Goal: Navigation & Orientation: Find specific page/section

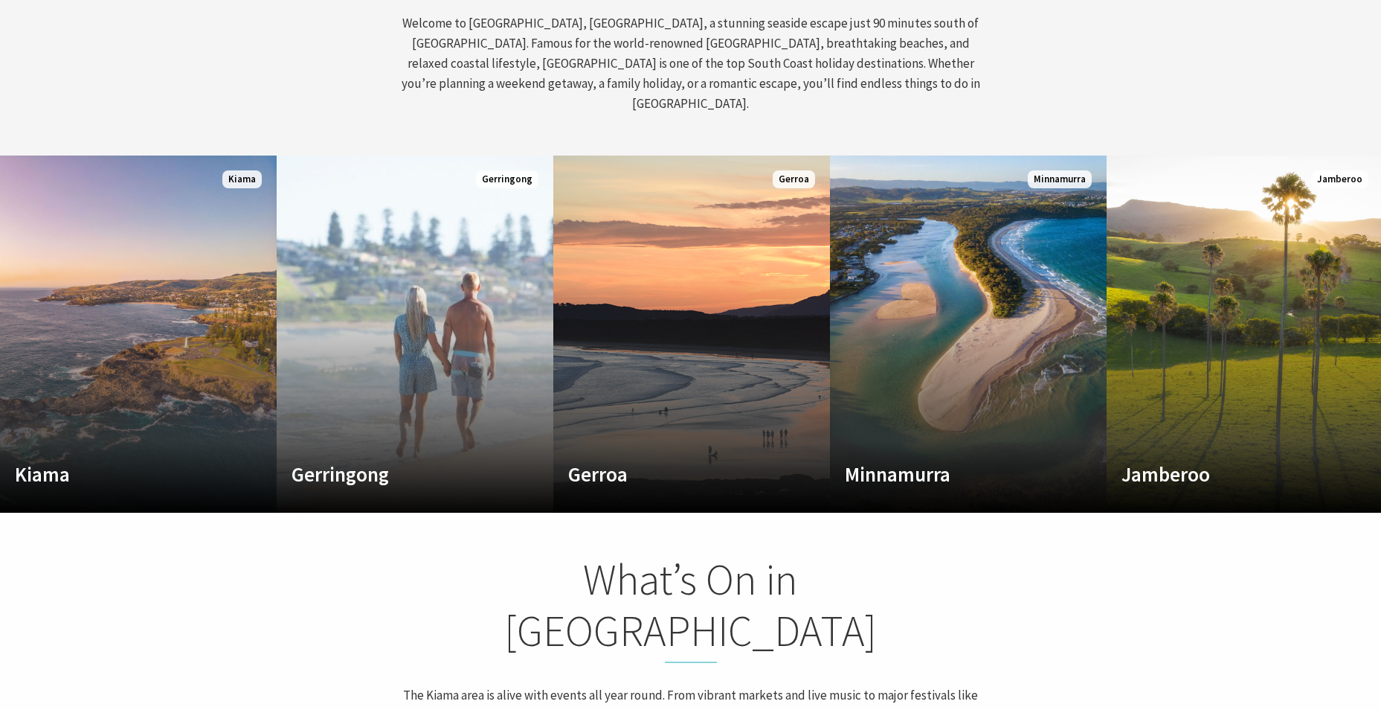
scroll to position [818, 0]
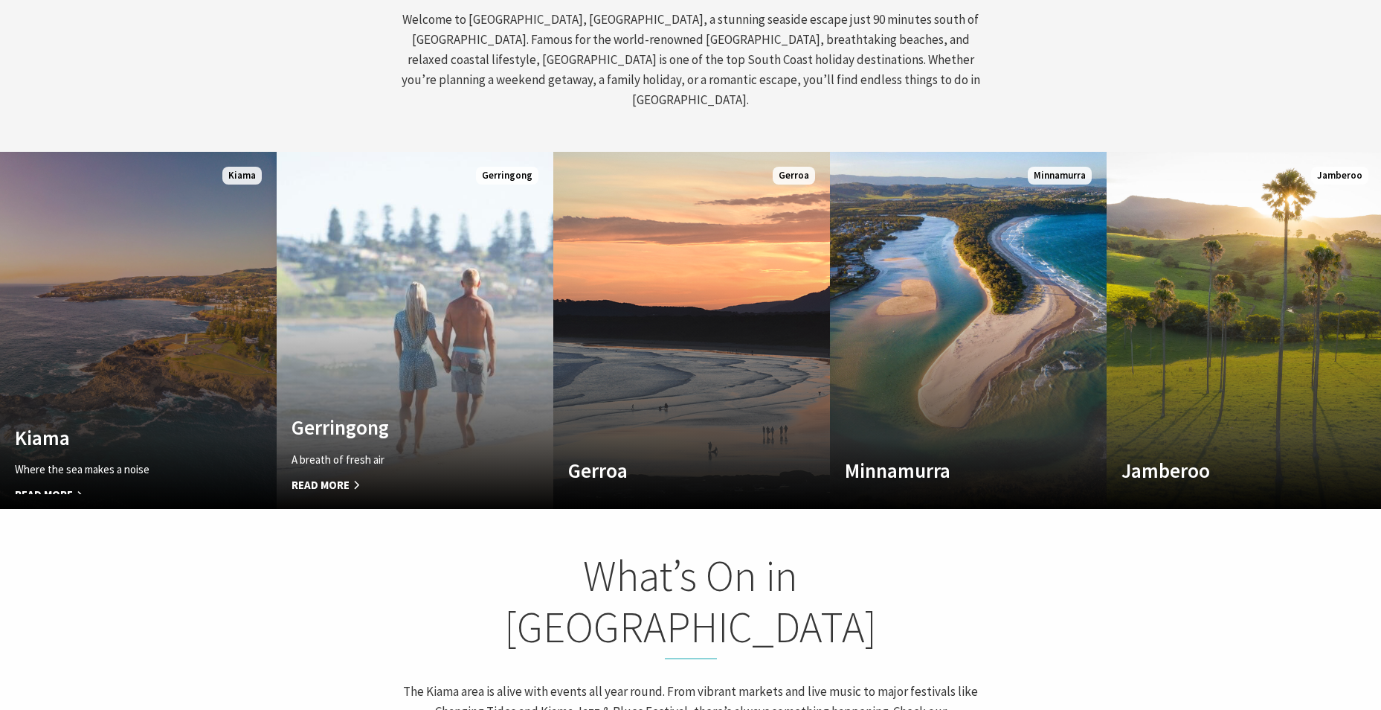
click at [133, 344] on link "Custom Image Used Kiama Where the sea makes a noise Read More Kiama" at bounding box center [138, 330] width 277 height 357
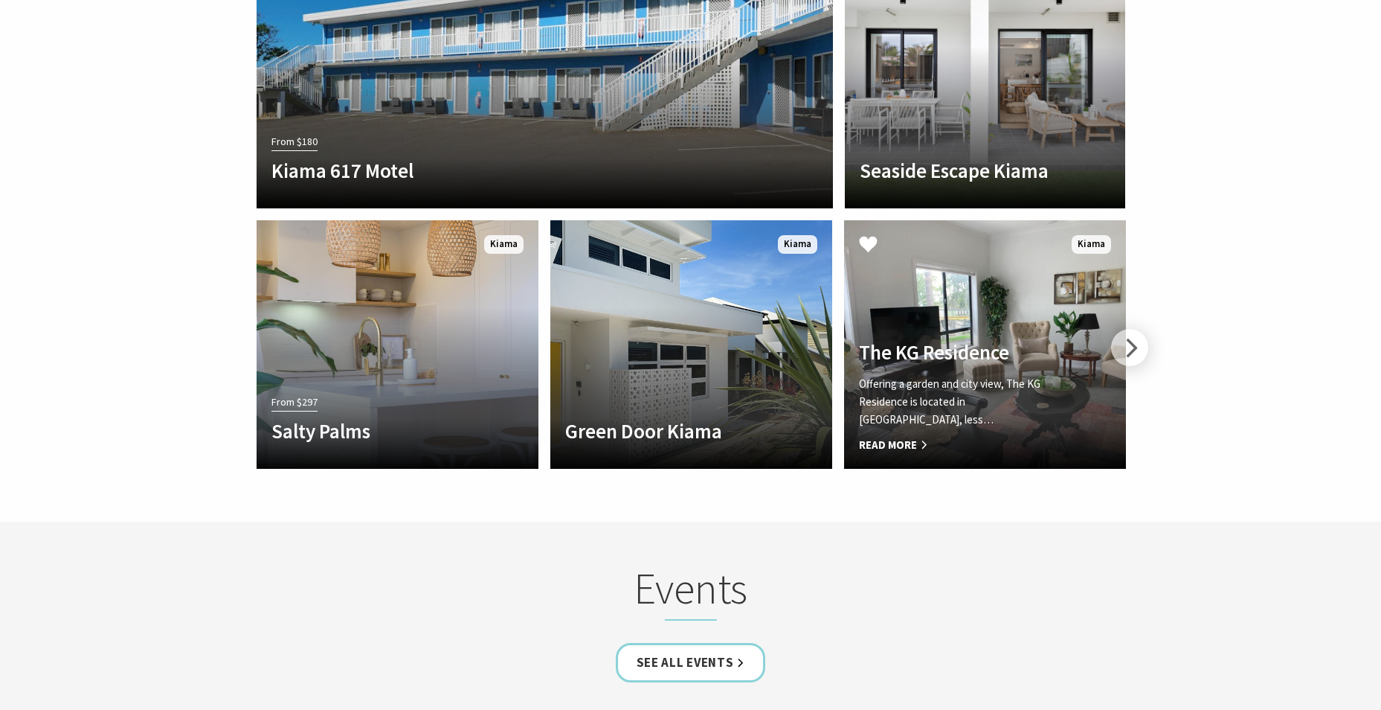
scroll to position [2901, 0]
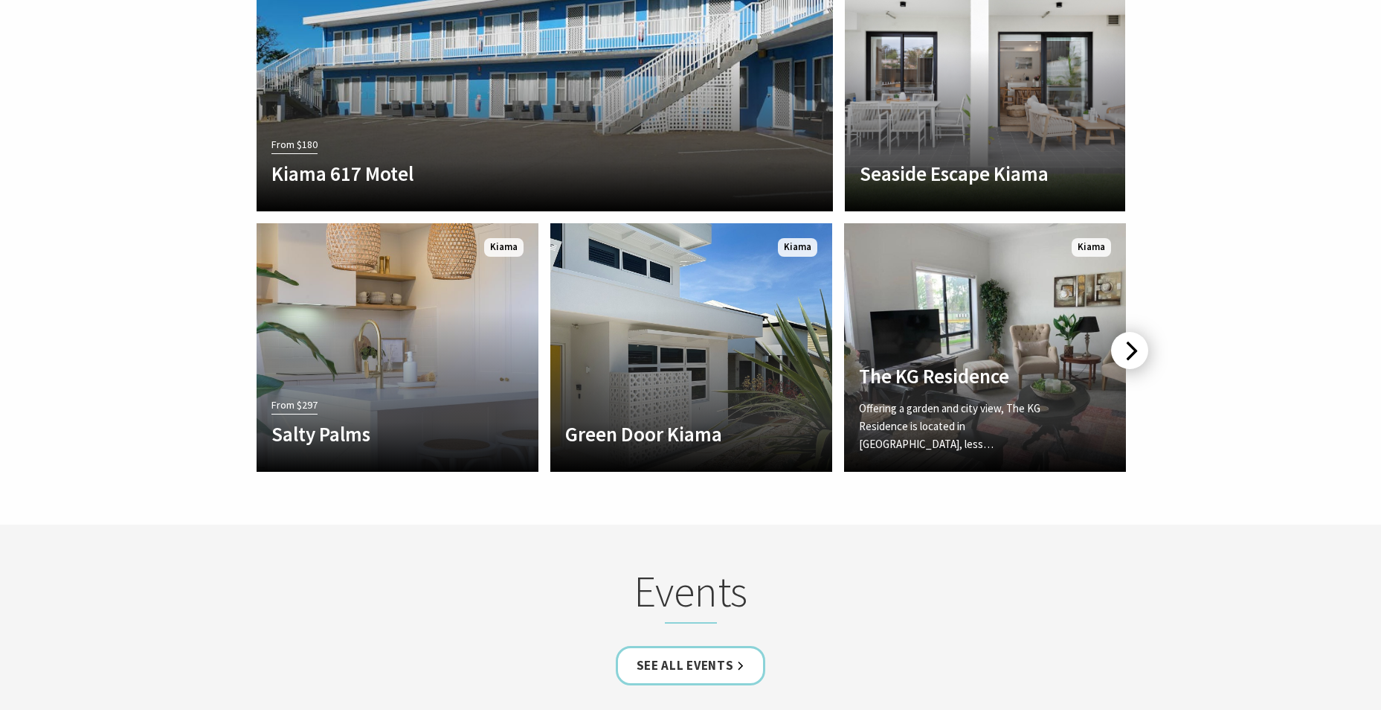
click at [1123, 332] on div at bounding box center [1129, 350] width 37 height 37
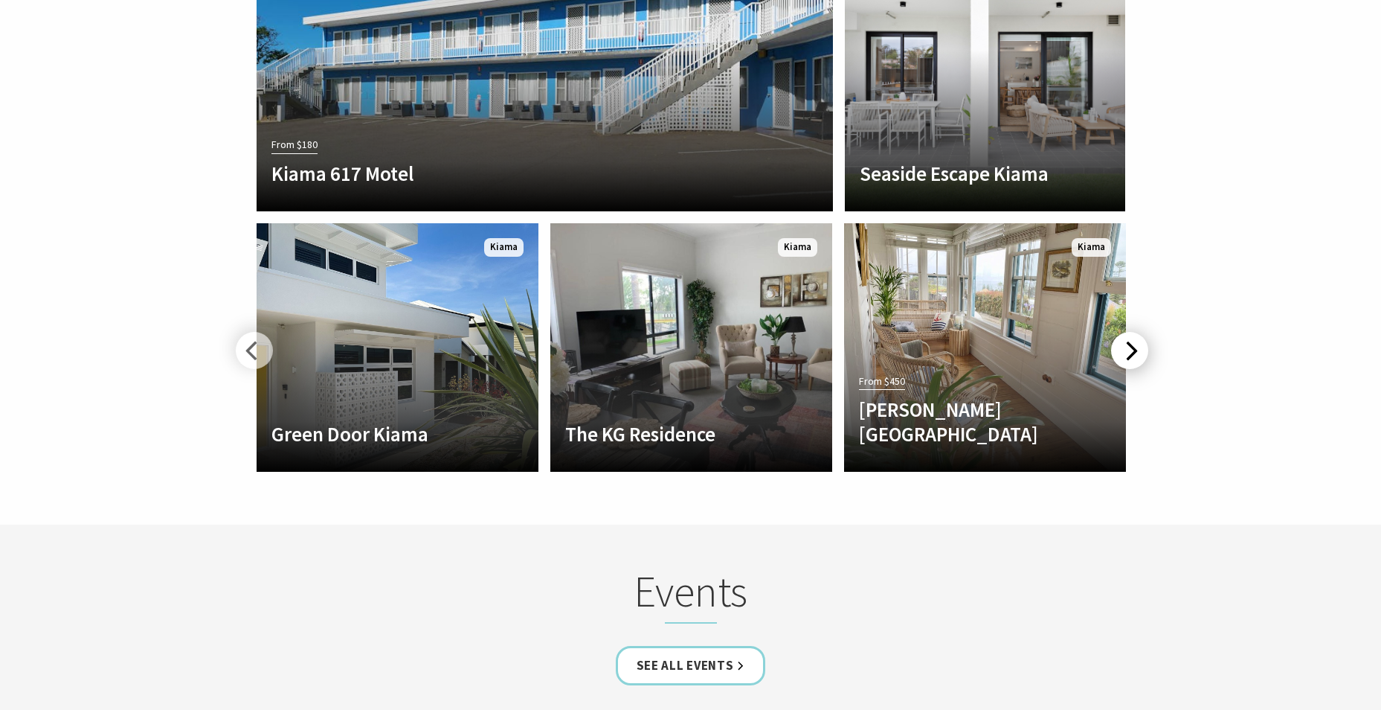
click at [1131, 332] on div at bounding box center [1129, 350] width 37 height 37
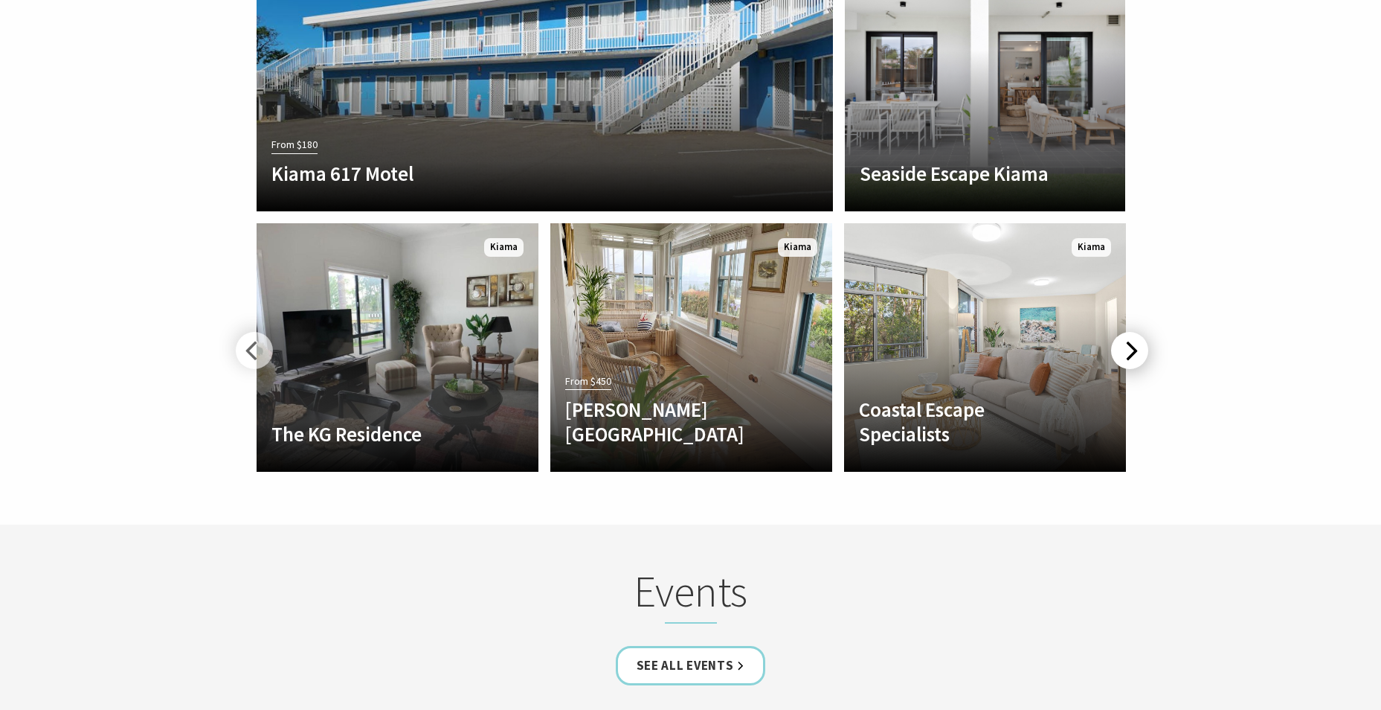
click at [1131, 332] on div at bounding box center [1129, 350] width 37 height 37
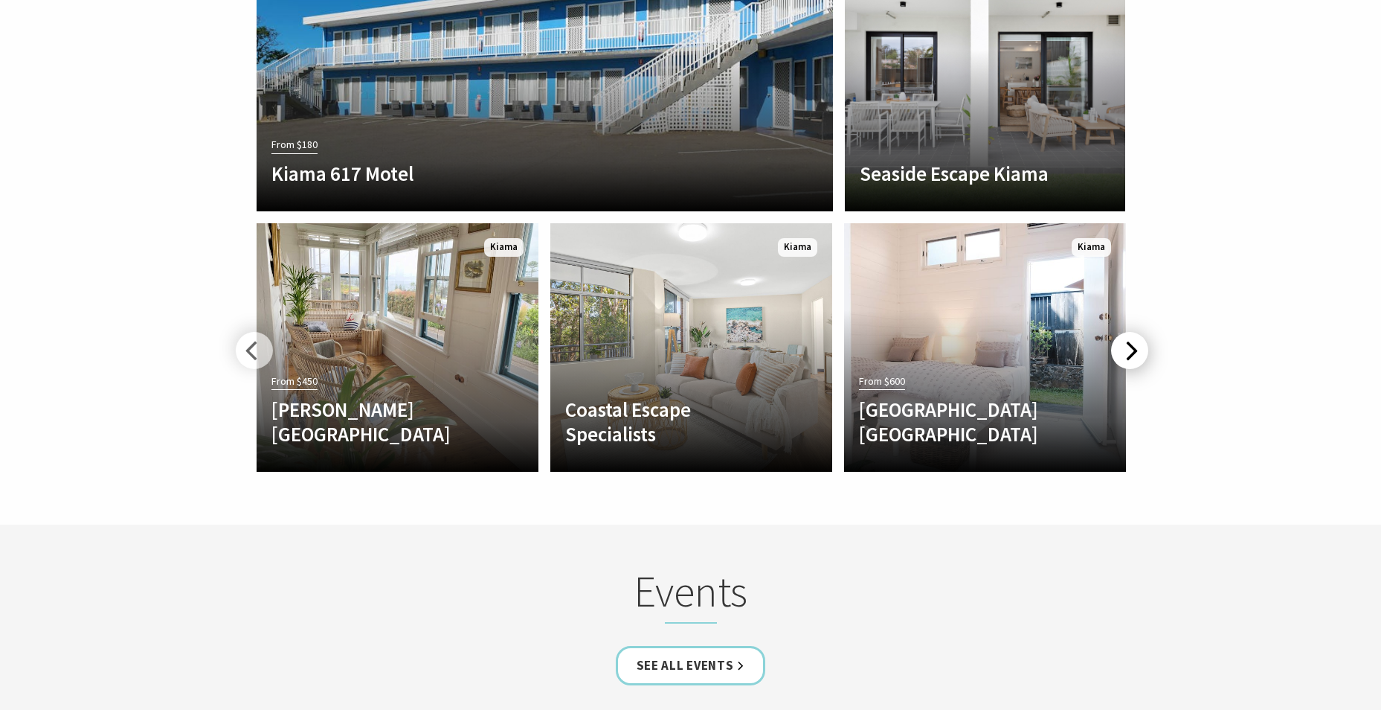
click at [1131, 332] on div at bounding box center [1129, 350] width 37 height 37
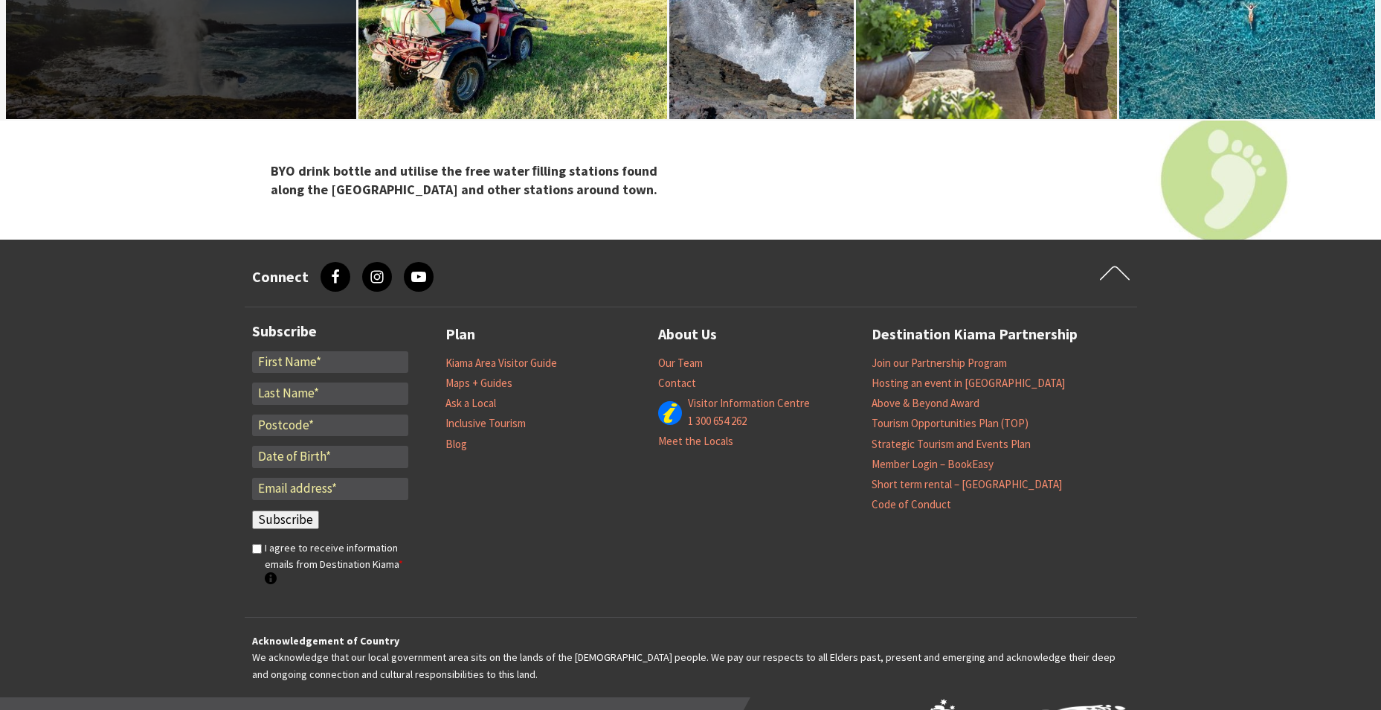
scroll to position [4666, 0]
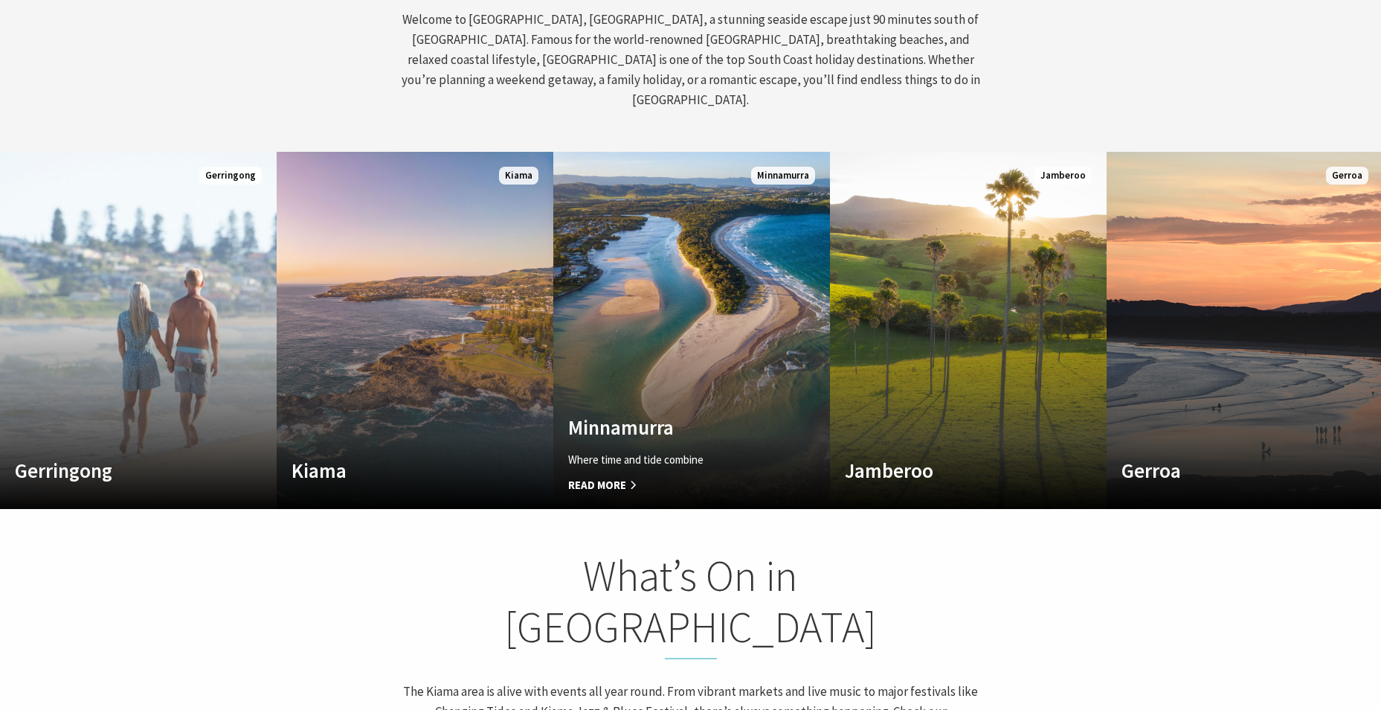
scroll to position [263, 1393]
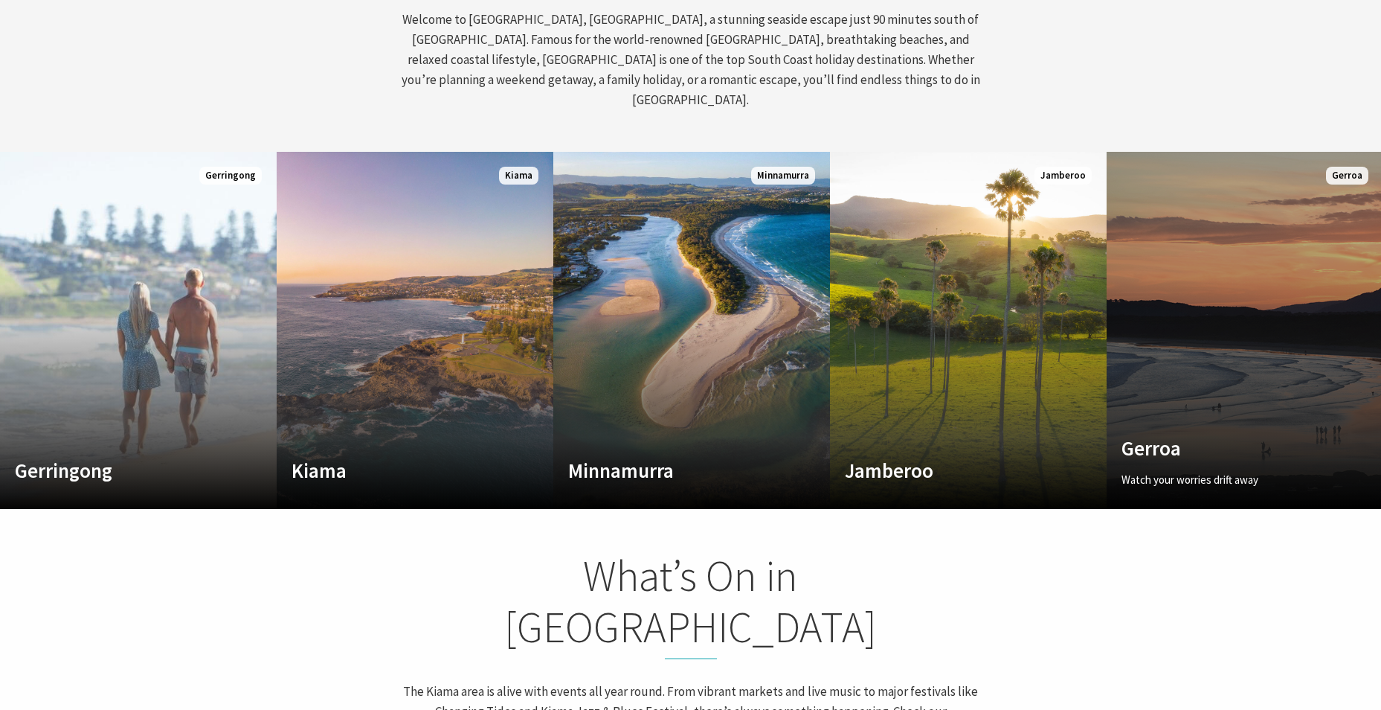
click at [1306, 339] on link "Custom Image Used Gerroa Watch your worries drift away Read More Gerroa" at bounding box center [1245, 330] width 277 height 357
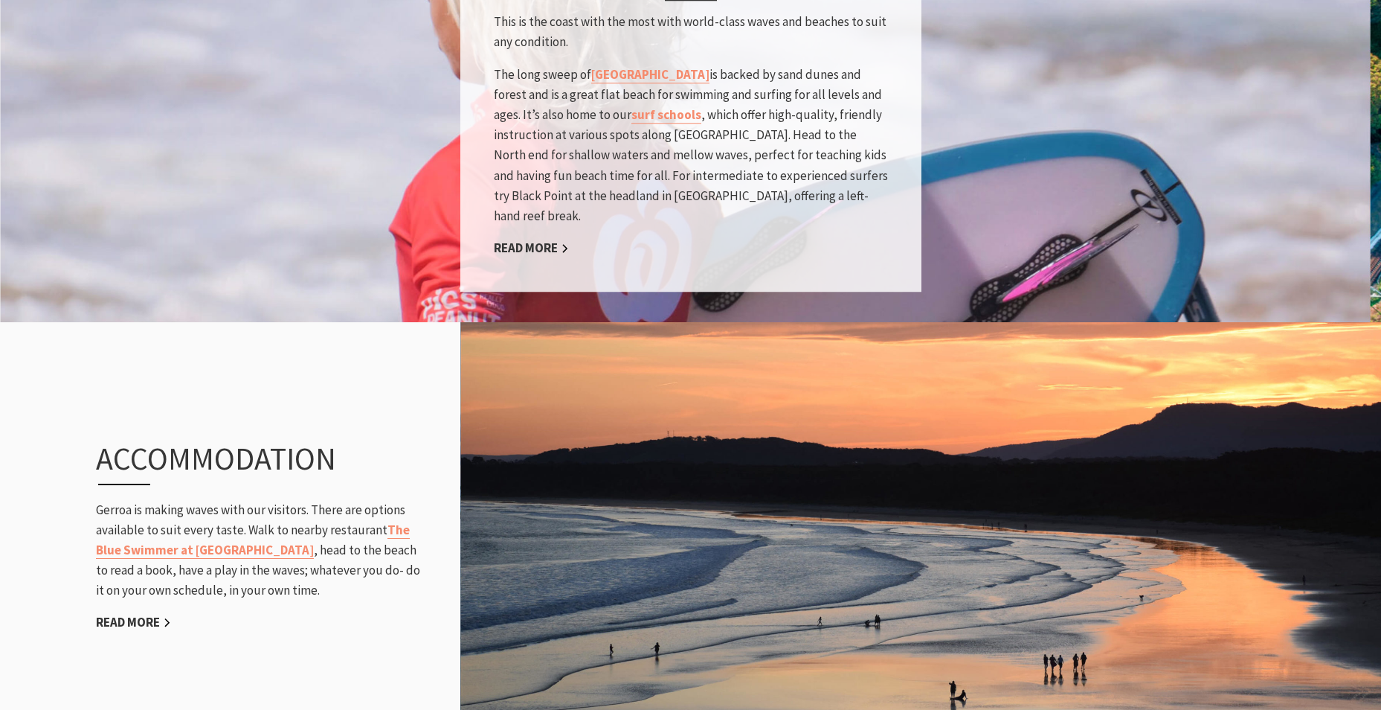
scroll to position [1413, 0]
